Goal: Task Accomplishment & Management: Use online tool/utility

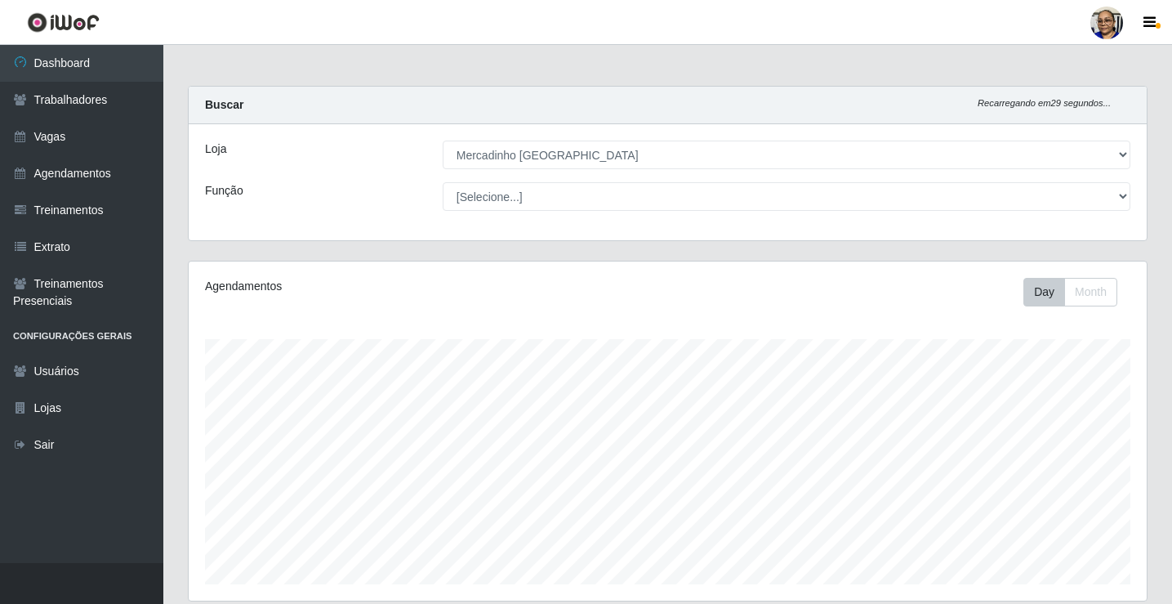
select select "345"
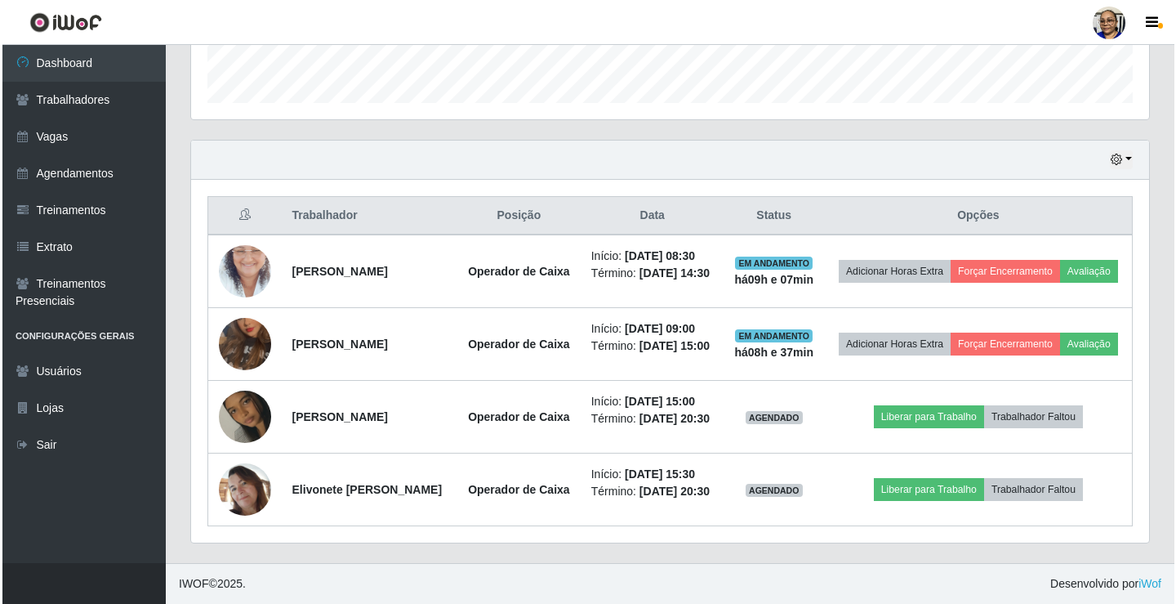
scroll to position [339, 958]
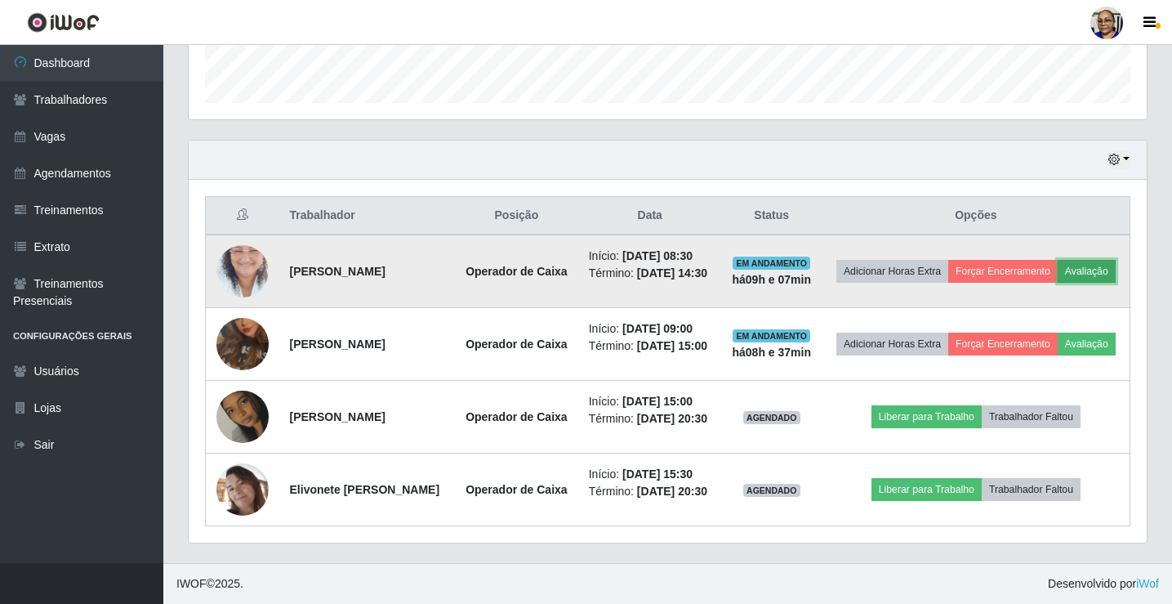
click at [1058, 260] on button "Avaliação" at bounding box center [1087, 271] width 58 height 23
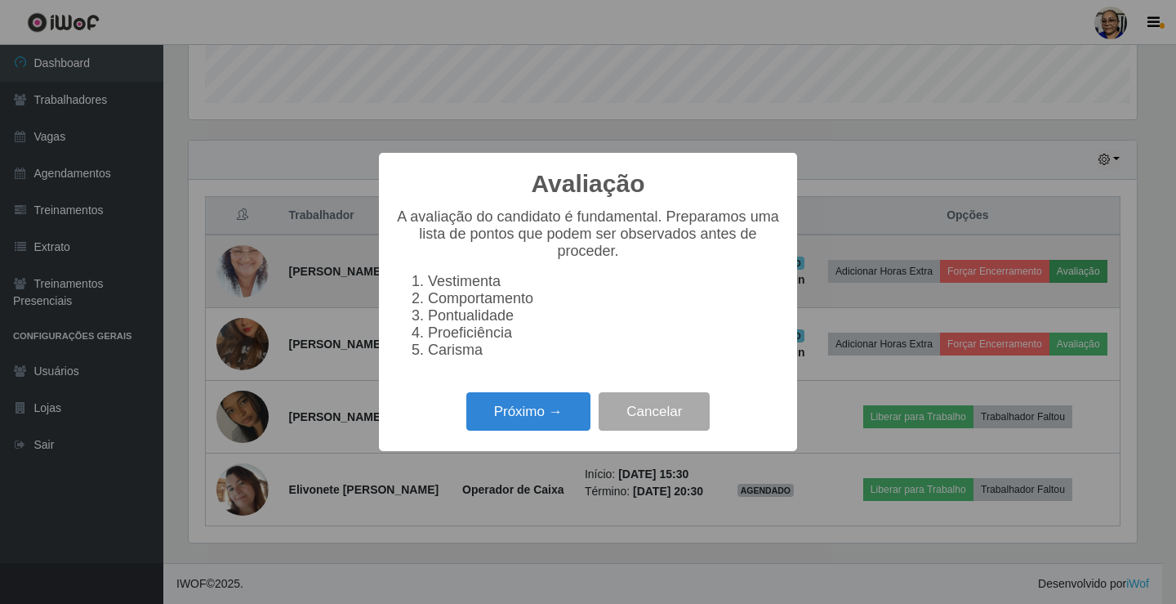
scroll to position [339, 948]
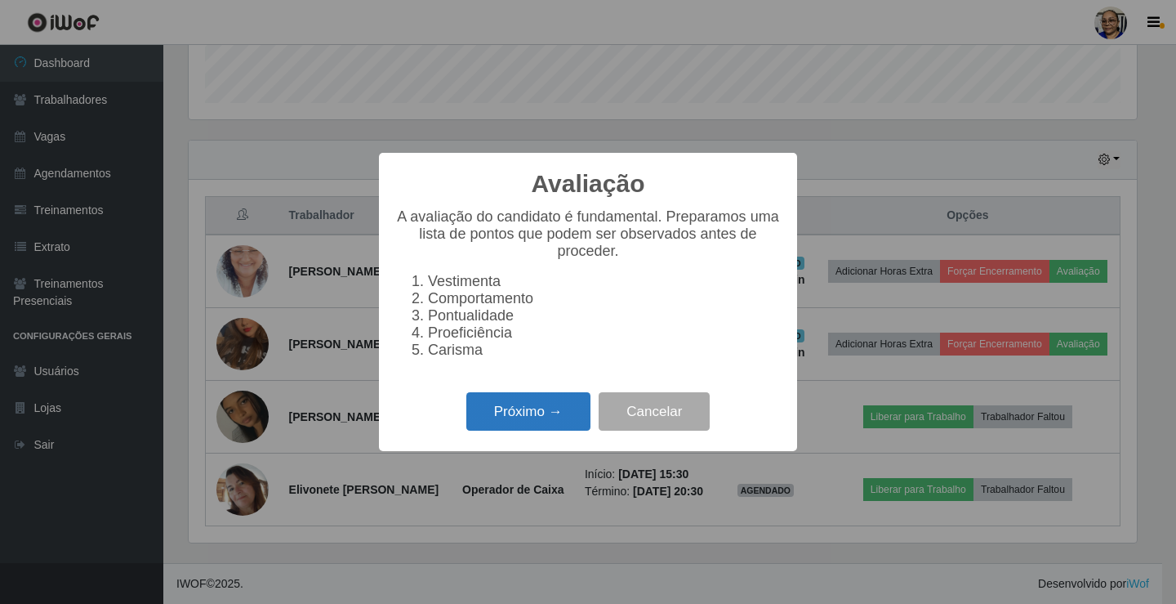
click at [568, 417] on button "Próximo →" at bounding box center [528, 411] width 124 height 38
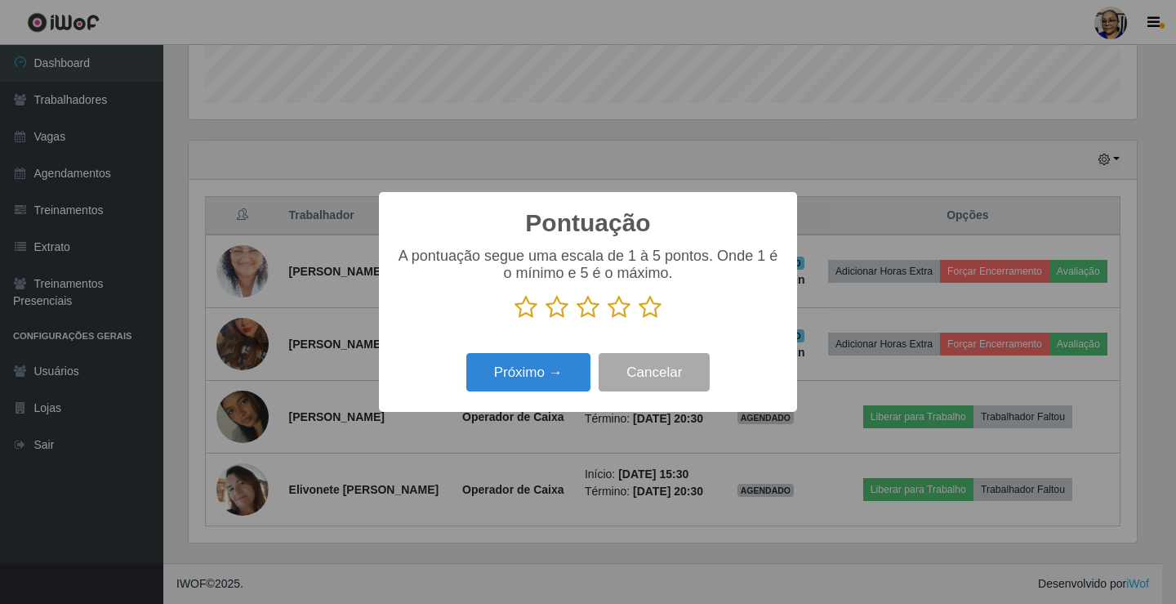
scroll to position [816464, 815855]
click at [656, 314] on icon at bounding box center [650, 307] width 23 height 25
click at [639, 319] on input "radio" at bounding box center [639, 319] width 0 height 0
click at [561, 374] on button "Próximo →" at bounding box center [528, 372] width 124 height 38
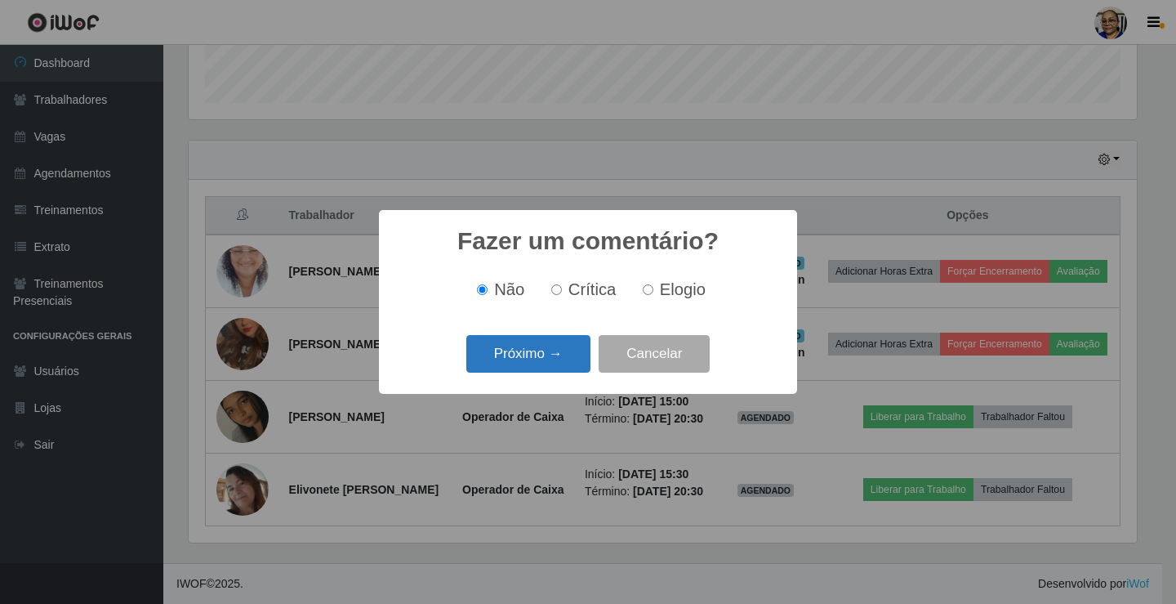
click at [563, 370] on button "Próximo →" at bounding box center [528, 354] width 124 height 38
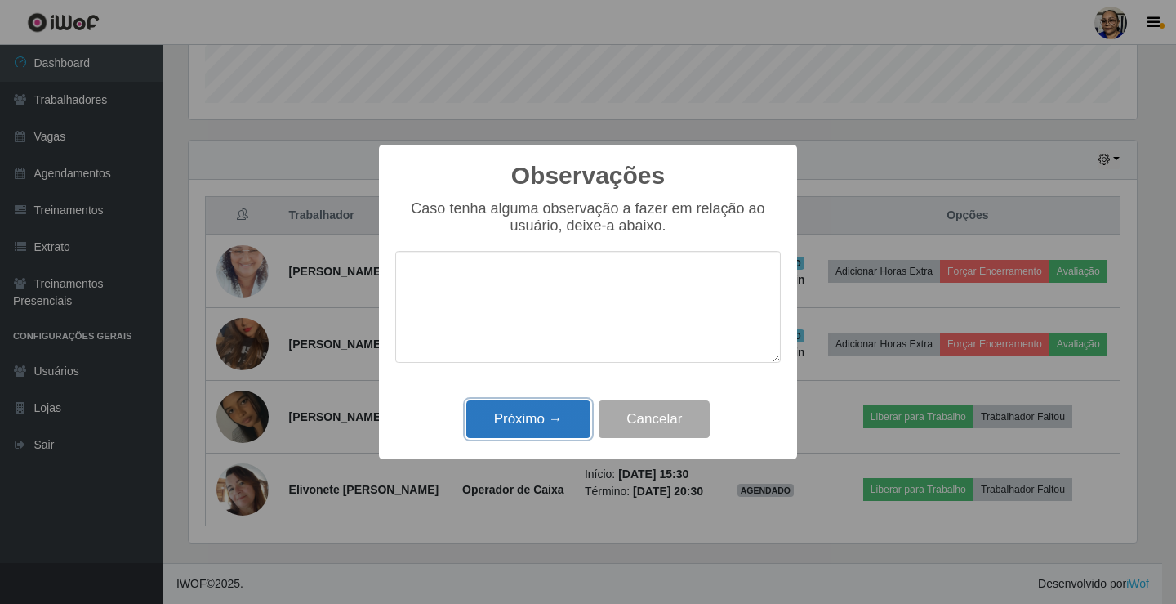
click at [528, 427] on button "Próximo →" at bounding box center [528, 419] width 124 height 38
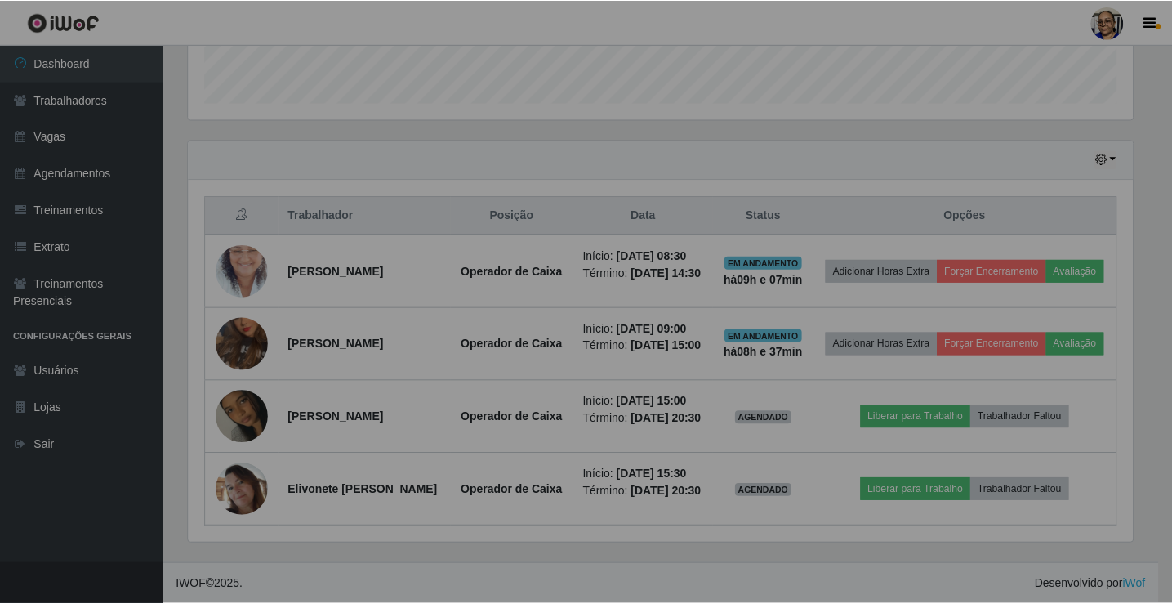
scroll to position [339, 958]
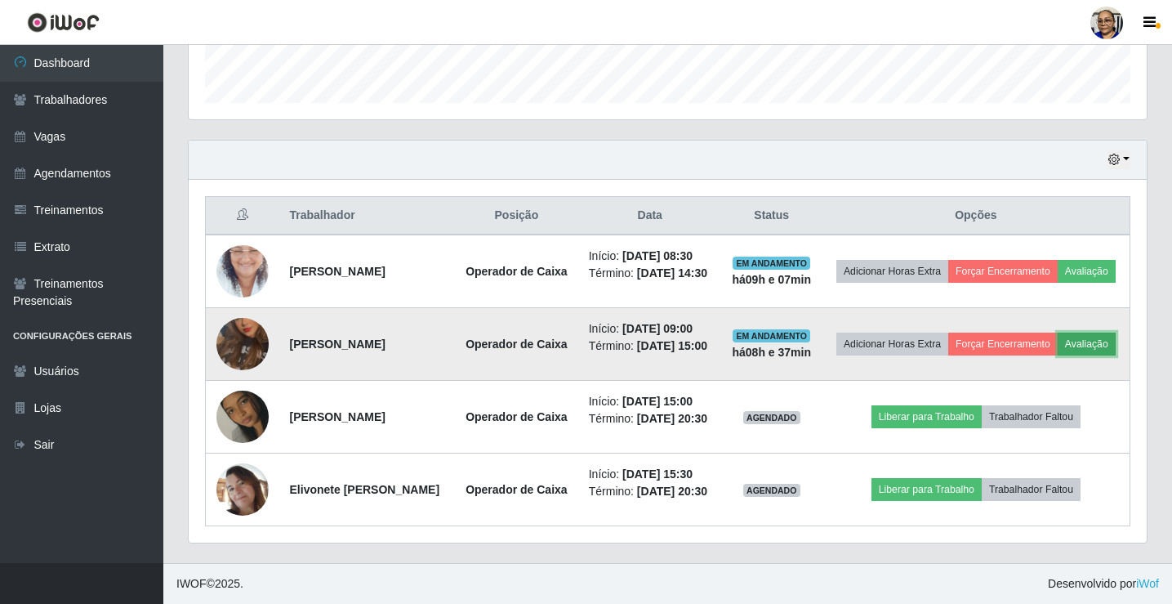
click at [1058, 332] on button "Avaliação" at bounding box center [1087, 343] width 58 height 23
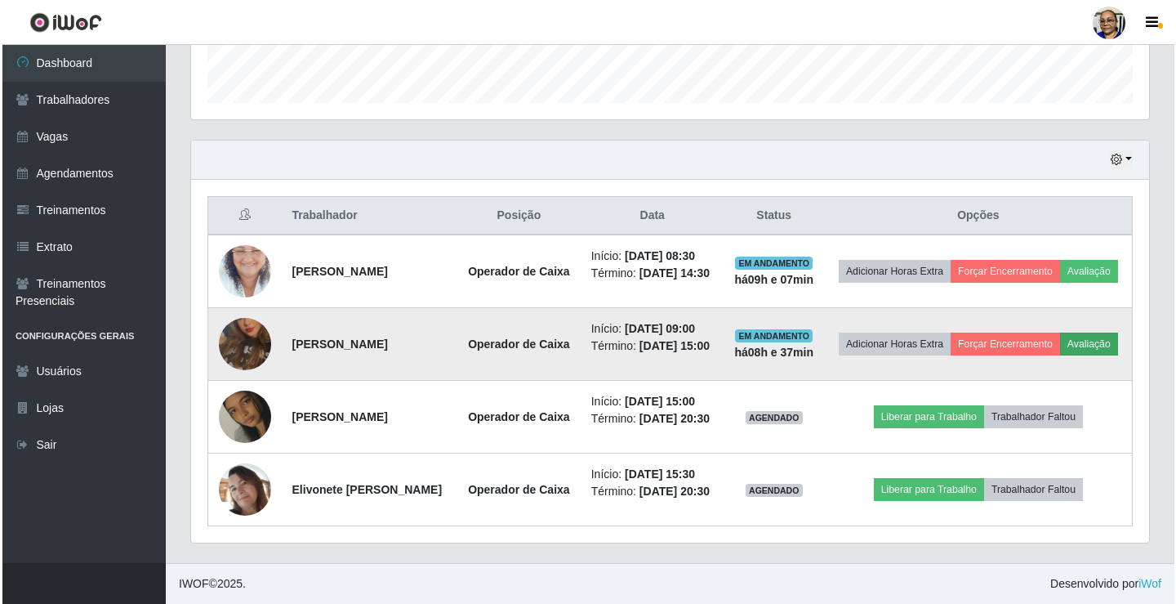
scroll to position [339, 948]
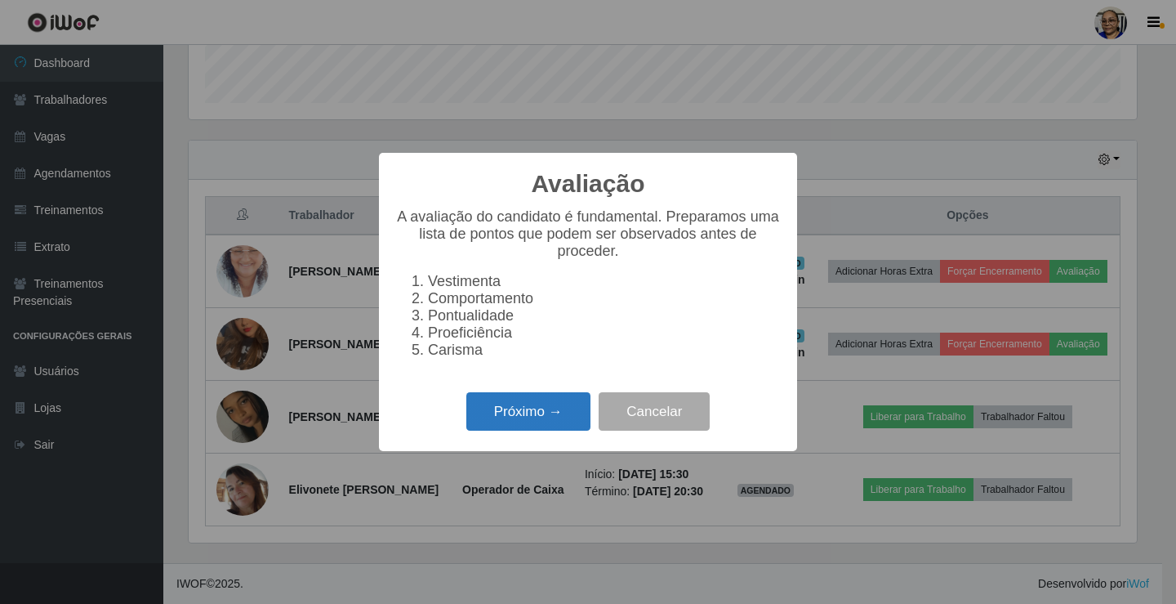
click at [550, 421] on button "Próximo →" at bounding box center [528, 411] width 124 height 38
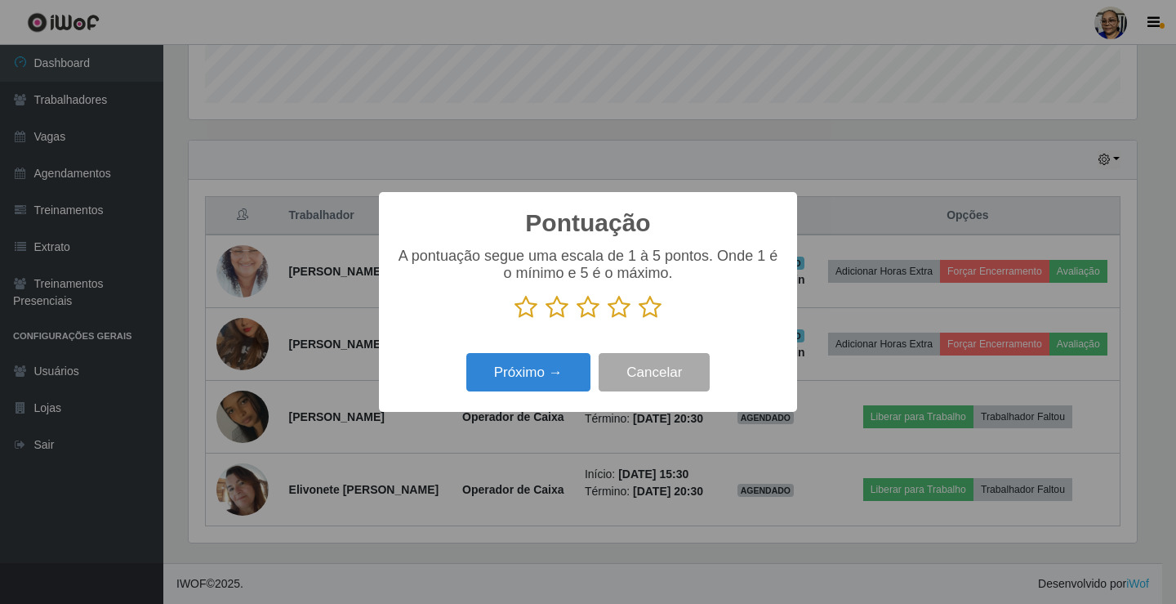
scroll to position [816464, 815855]
click at [653, 310] on icon at bounding box center [650, 307] width 23 height 25
click at [639, 319] on input "radio" at bounding box center [639, 319] width 0 height 0
click at [524, 375] on button "Próximo →" at bounding box center [528, 372] width 124 height 38
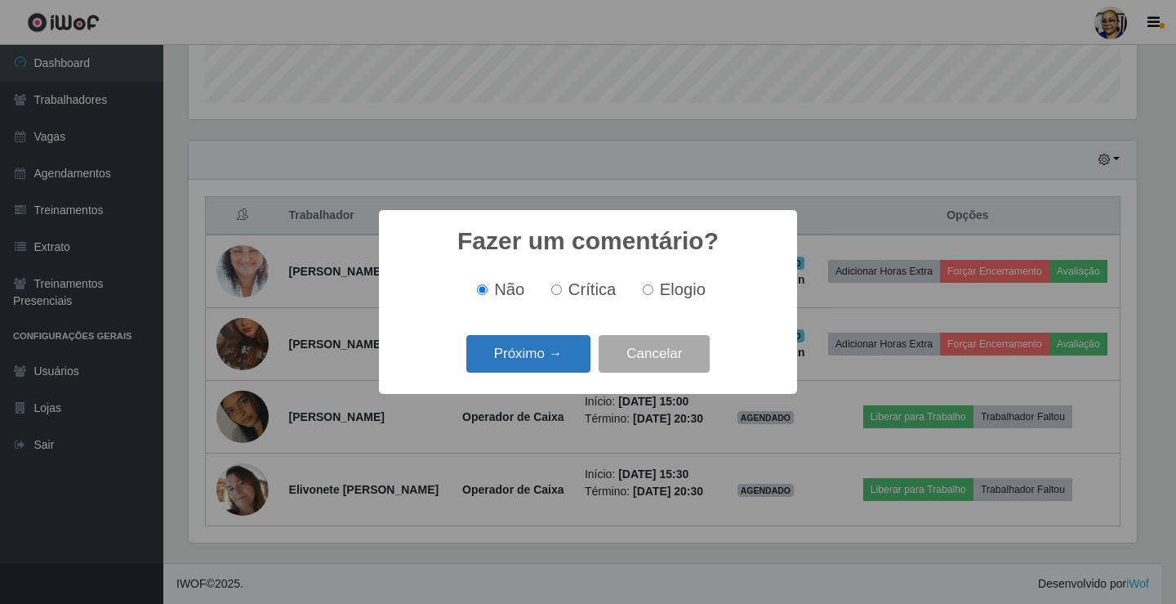
click at [549, 355] on button "Próximo →" at bounding box center [528, 354] width 124 height 38
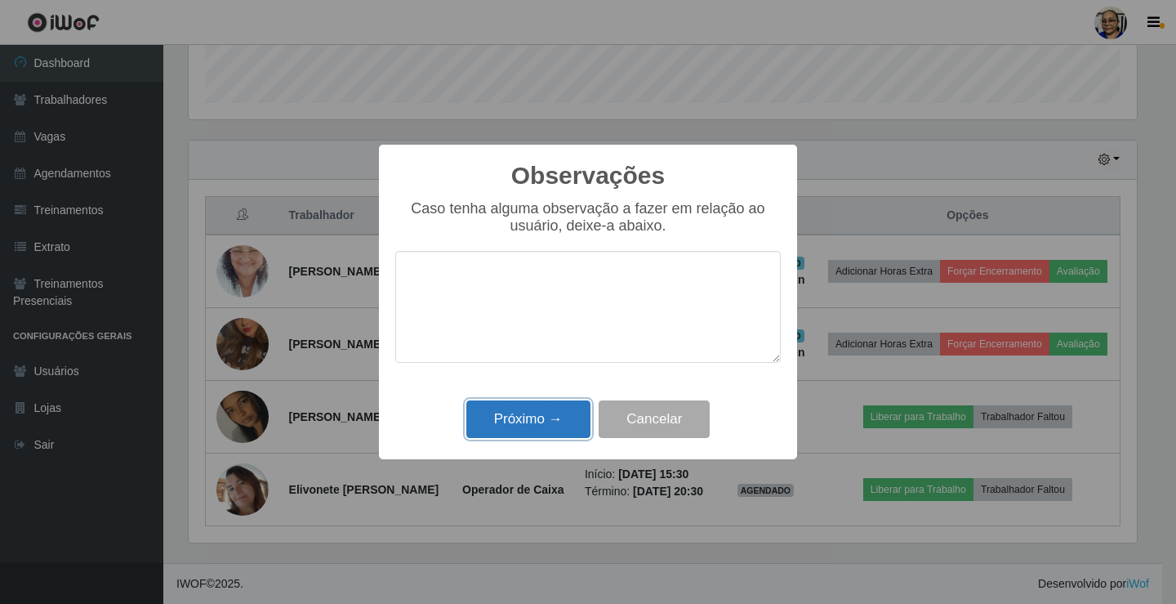
click at [535, 424] on button "Próximo →" at bounding box center [528, 419] width 124 height 38
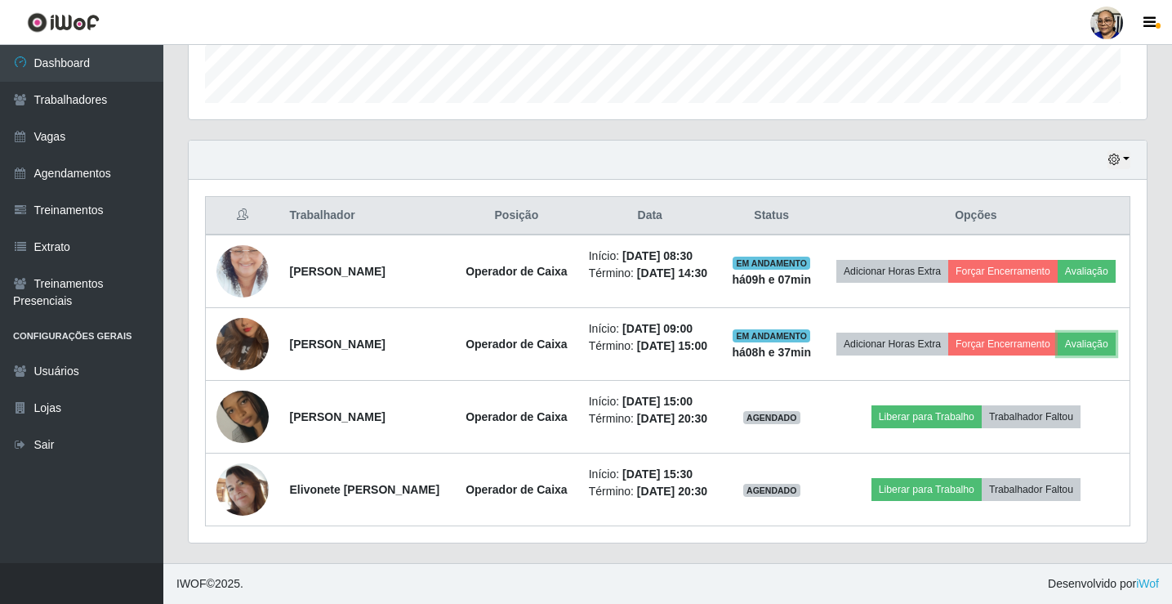
scroll to position [339, 958]
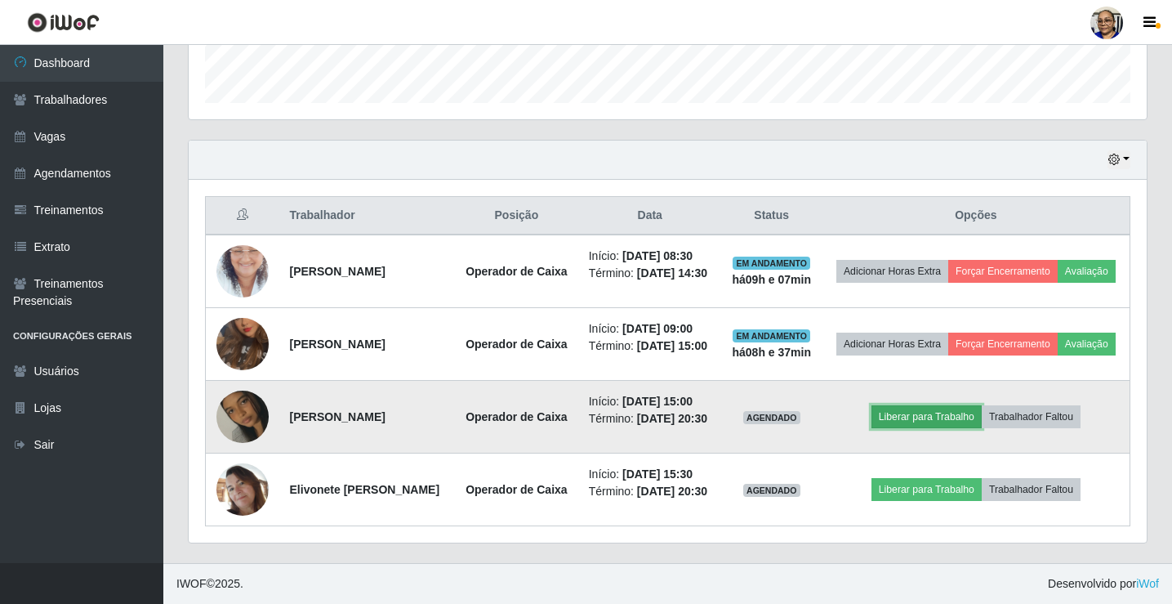
click at [947, 405] on button "Liberar para Trabalho" at bounding box center [927, 416] width 110 height 23
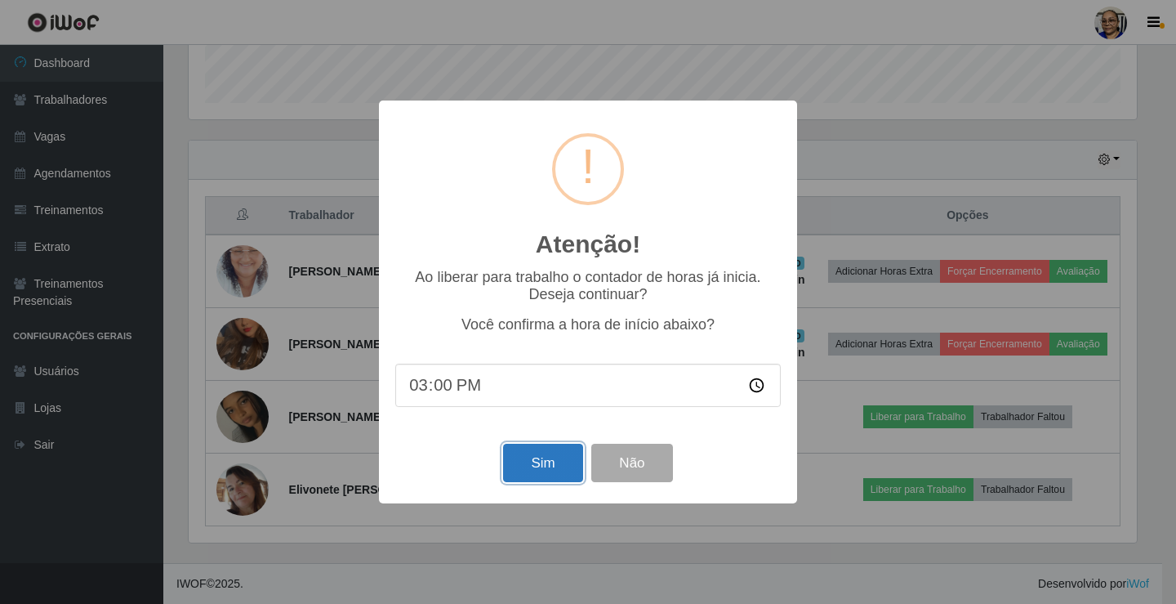
click at [569, 458] on button "Sim" at bounding box center [542, 463] width 79 height 38
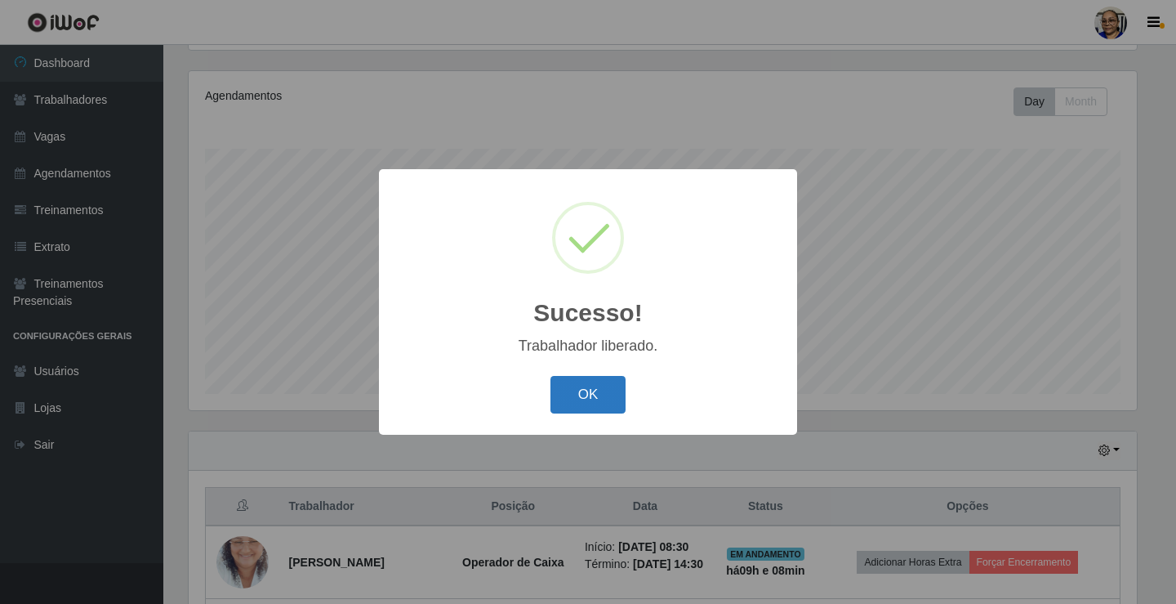
click at [586, 392] on button "OK" at bounding box center [589, 395] width 76 height 38
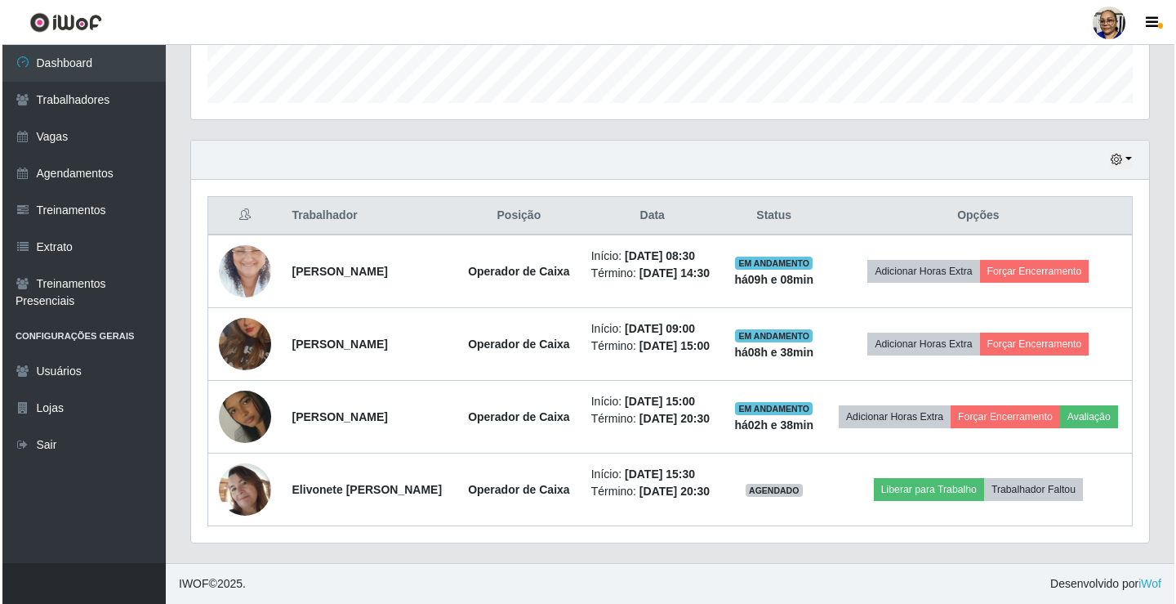
scroll to position [530, 0]
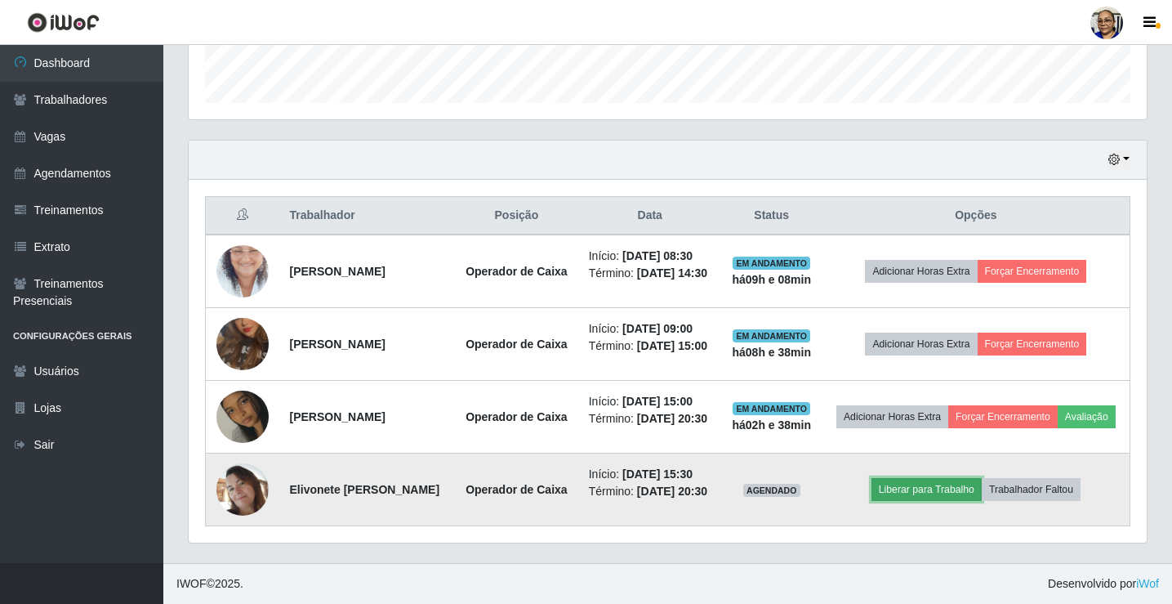
click at [951, 480] on button "Liberar para Trabalho" at bounding box center [927, 489] width 110 height 23
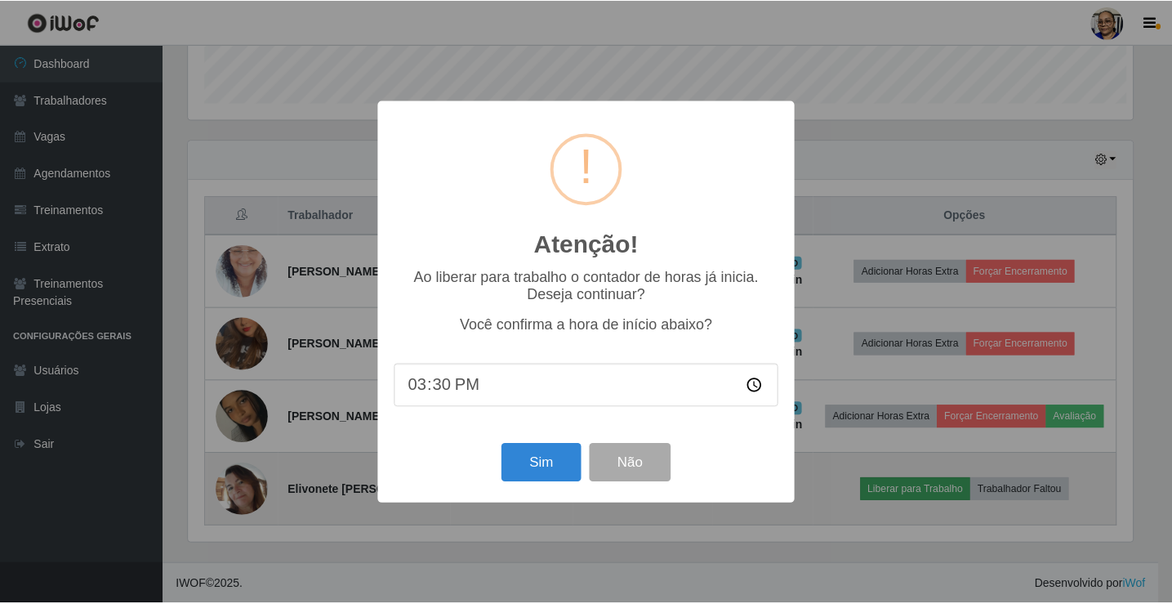
scroll to position [339, 948]
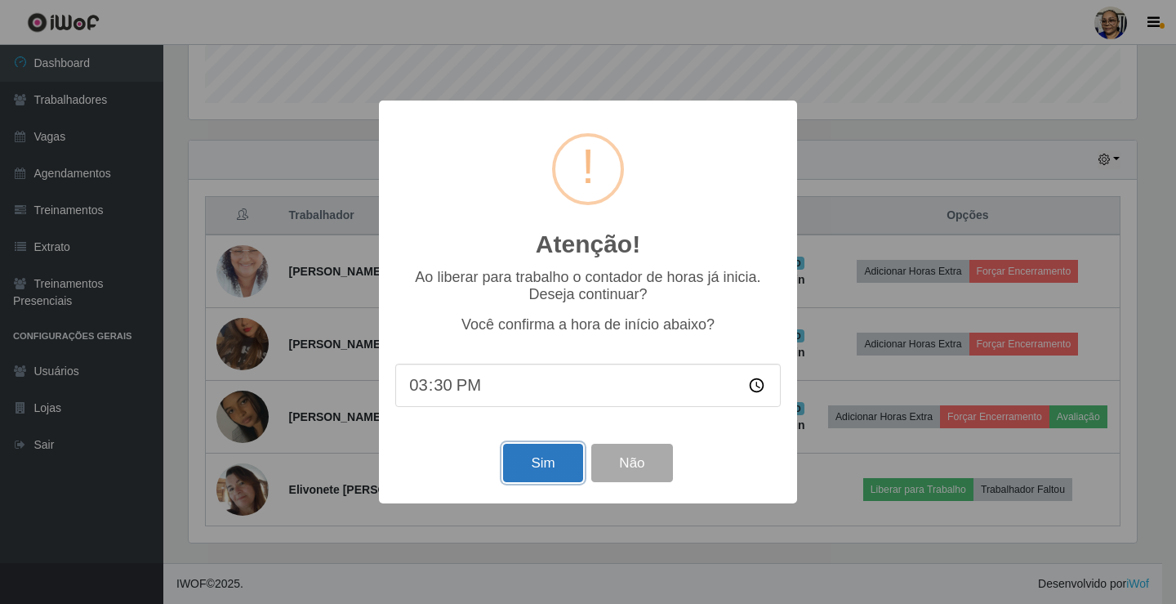
click at [554, 470] on button "Sim" at bounding box center [542, 463] width 79 height 38
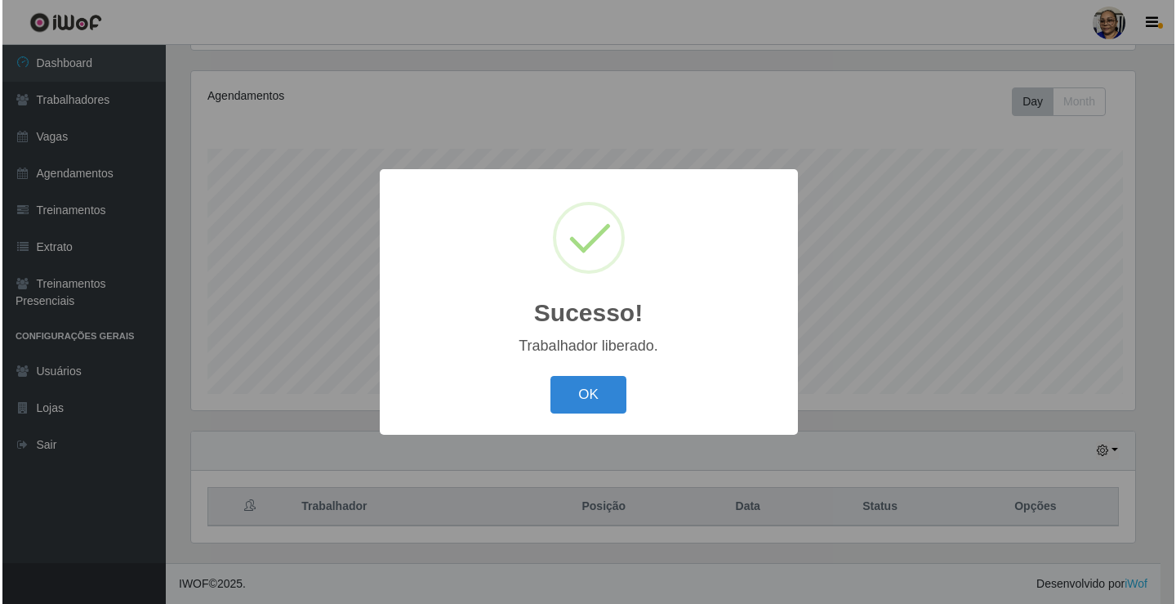
scroll to position [0, 0]
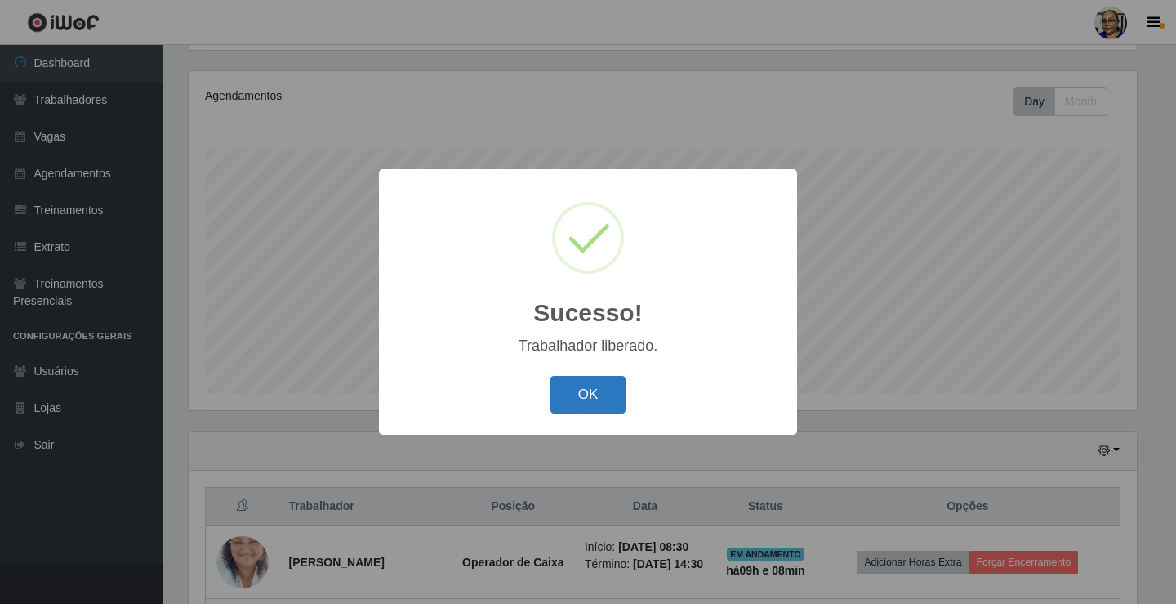
click at [580, 380] on button "OK" at bounding box center [589, 395] width 76 height 38
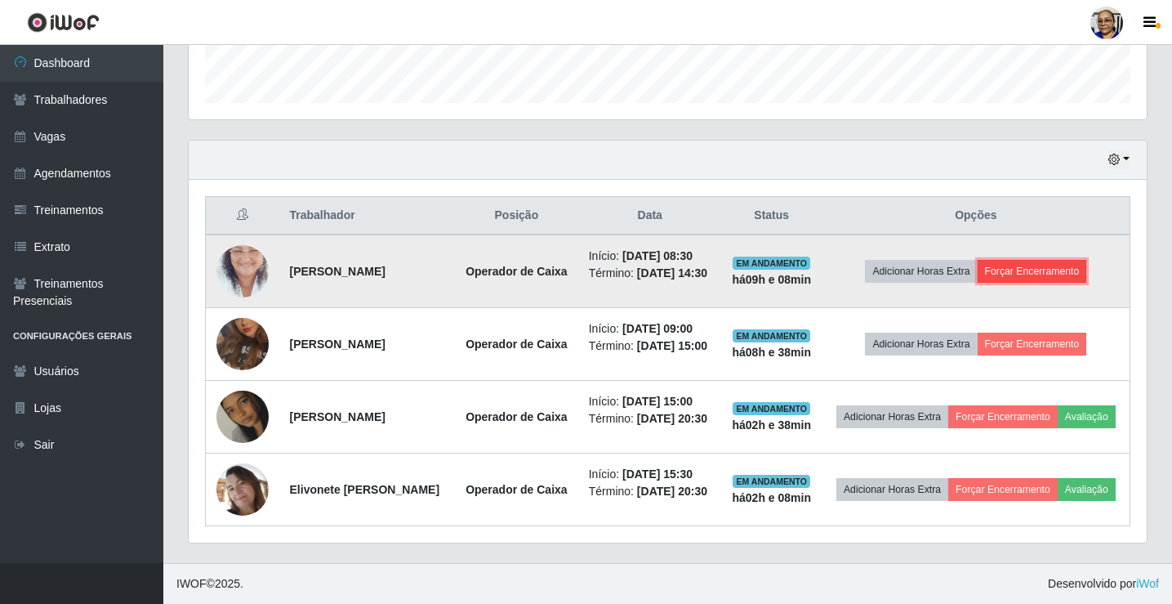
click at [1071, 260] on button "Forçar Encerramento" at bounding box center [1032, 271] width 109 height 23
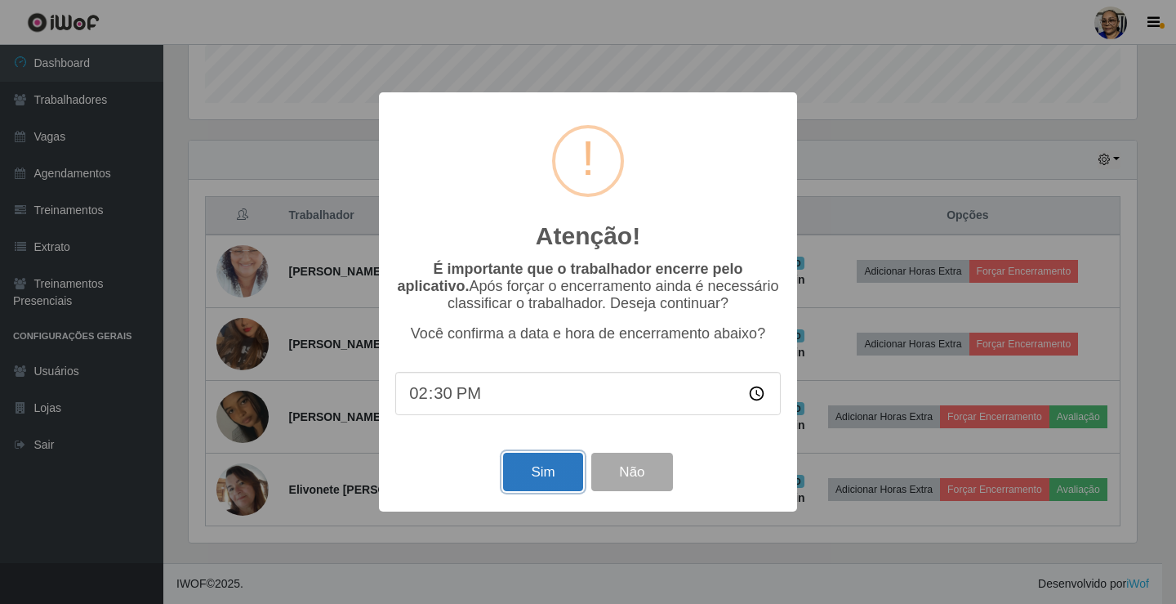
click at [523, 476] on button "Sim" at bounding box center [542, 472] width 79 height 38
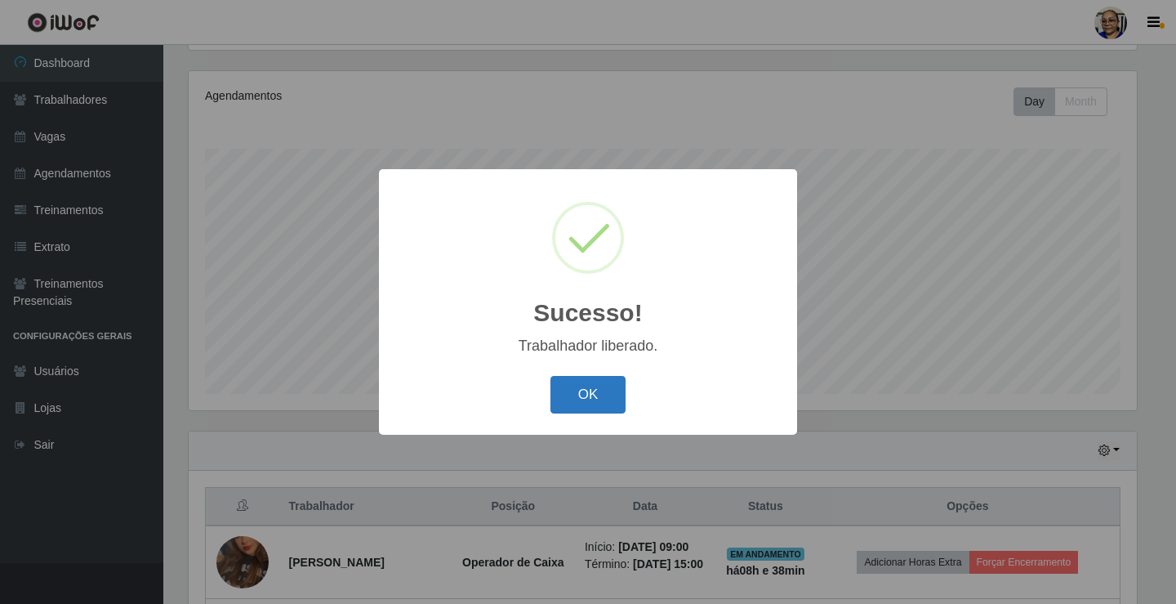
click at [591, 388] on button "OK" at bounding box center [589, 395] width 76 height 38
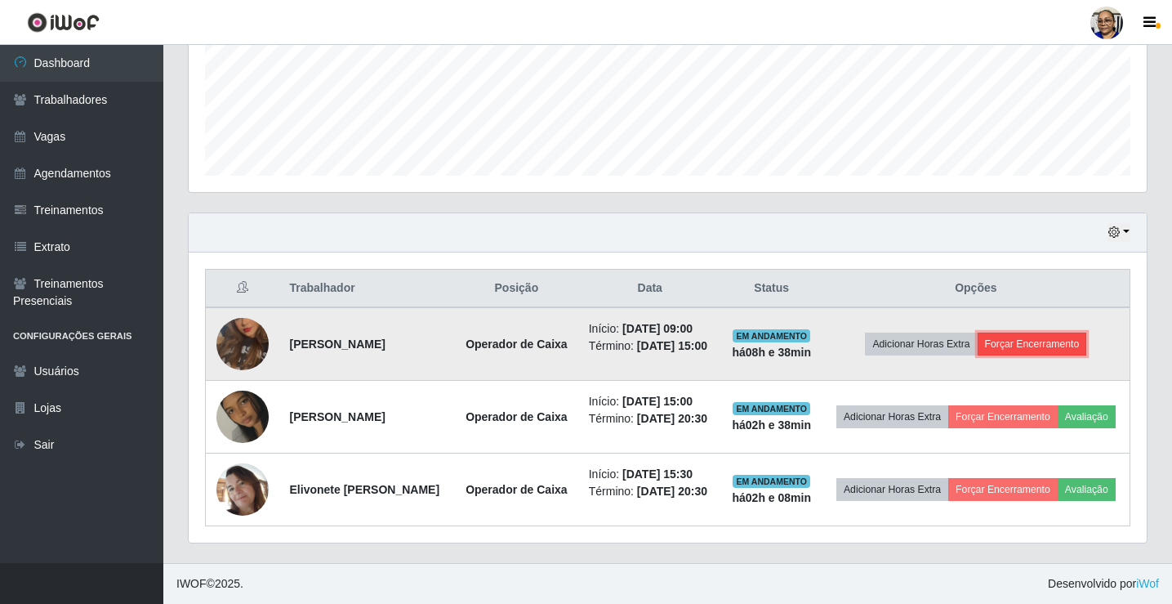
click at [1069, 332] on button "Forçar Encerramento" at bounding box center [1032, 343] width 109 height 23
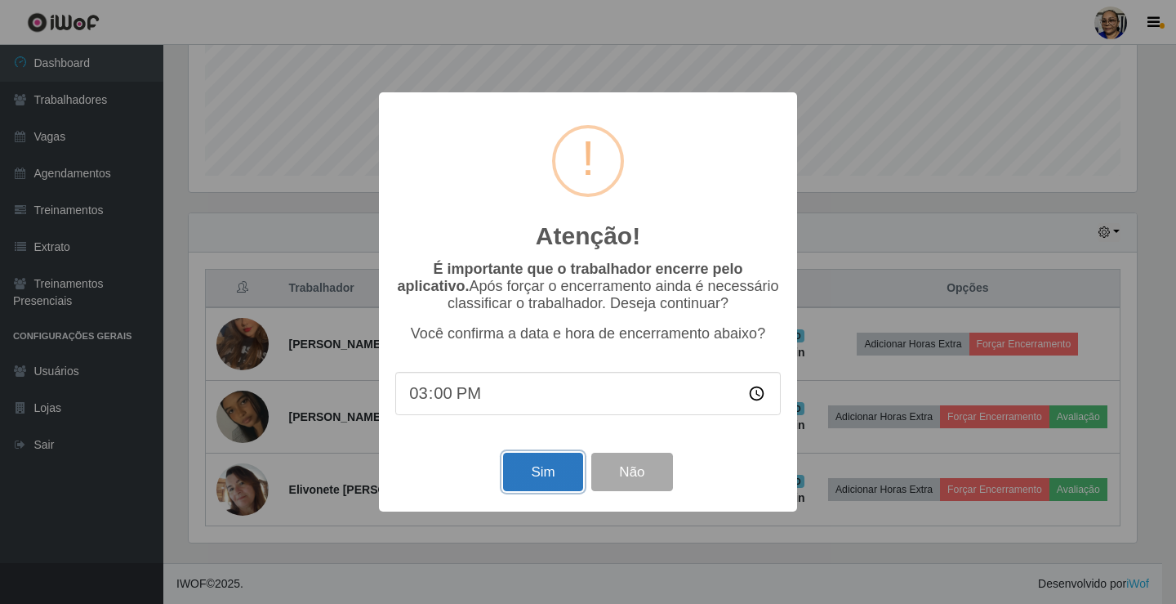
click at [547, 467] on button "Sim" at bounding box center [542, 472] width 79 height 38
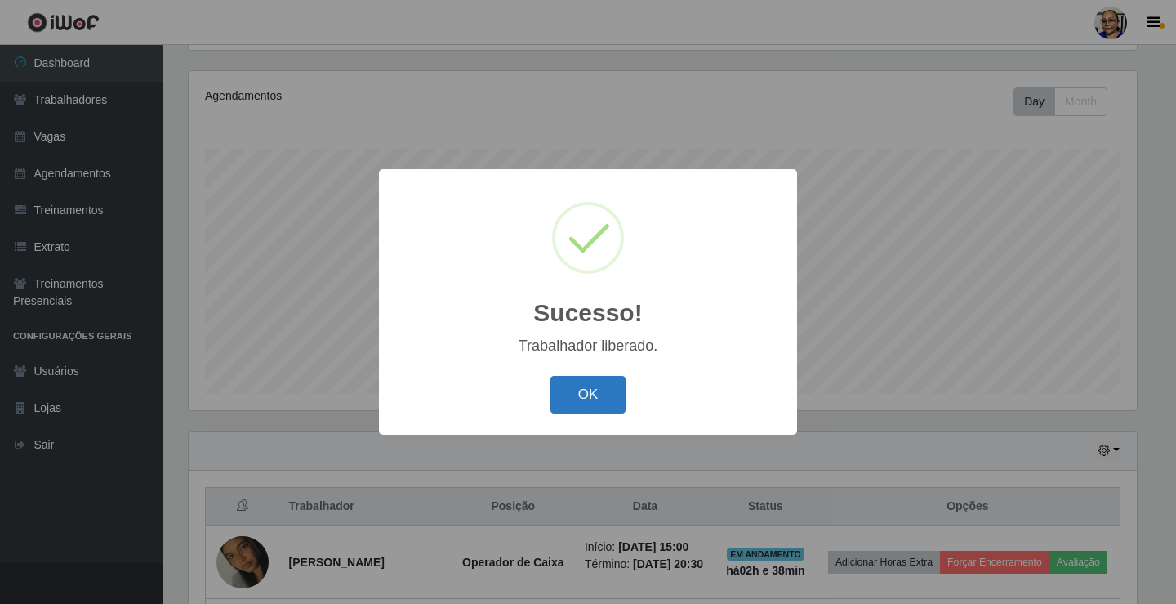
click at [588, 388] on button "OK" at bounding box center [589, 395] width 76 height 38
